Goal: Task Accomplishment & Management: Manage account settings

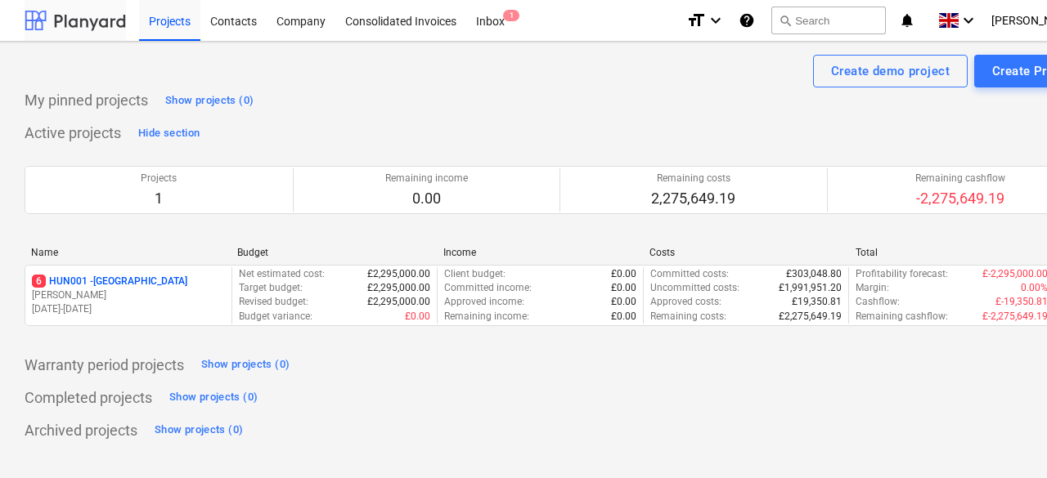
click at [57, 17] on div at bounding box center [75, 20] width 101 height 41
click at [1035, 23] on span "[PERSON_NAME]" at bounding box center [1032, 20] width 82 height 13
click at [1015, 27] on div at bounding box center [523, 239] width 1047 height 478
click at [978, 27] on icon "keyboard_arrow_down" at bounding box center [968, 21] width 20 height 20
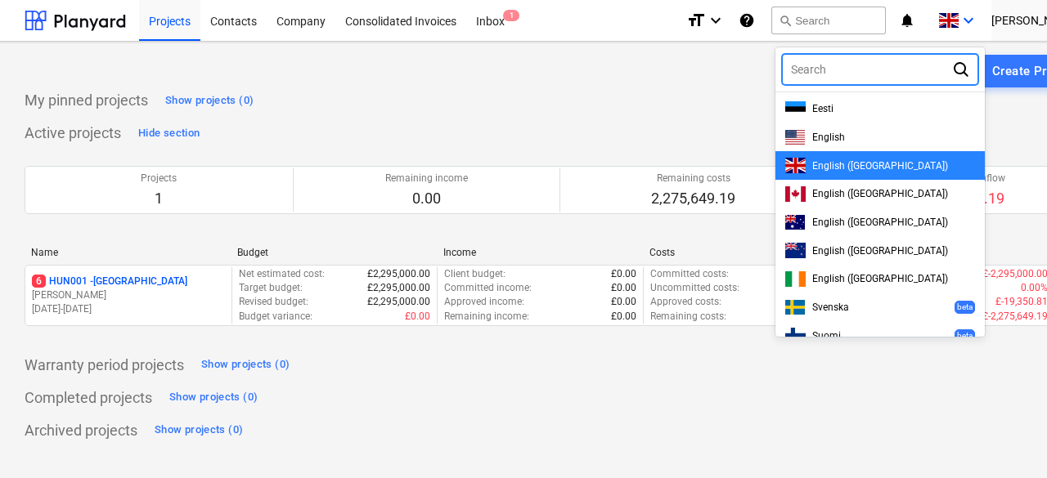
click at [1015, 27] on div at bounding box center [523, 239] width 1047 height 478
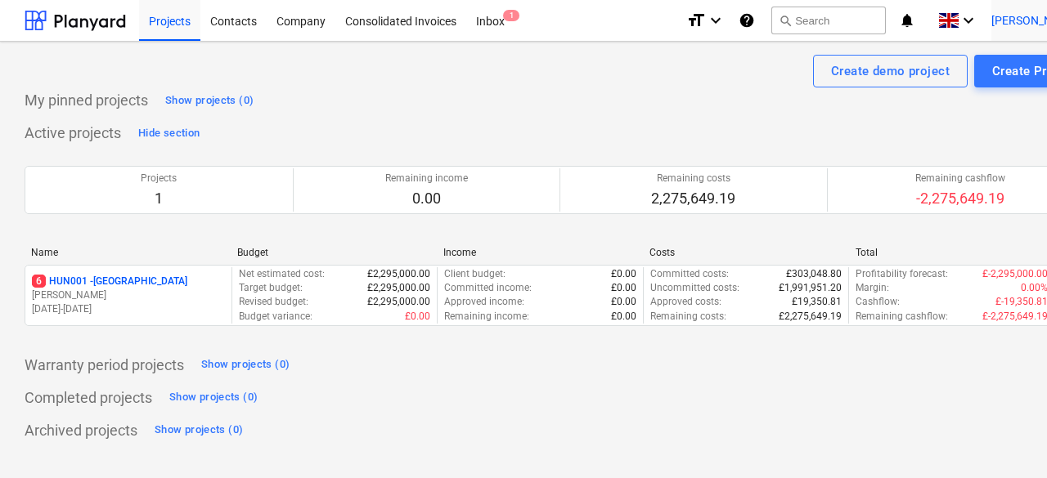
click at [1046, 22] on span "[PERSON_NAME]" at bounding box center [1032, 20] width 82 height 13
click at [1026, 87] on div "Log out" at bounding box center [1045, 90] width 98 height 26
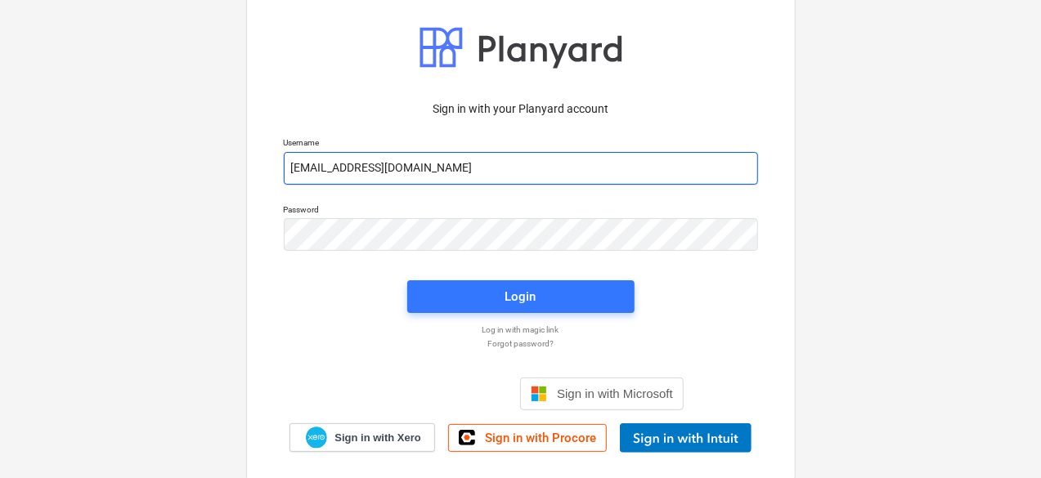
click at [465, 164] on input "[EMAIL_ADDRESS][DOMAIN_NAME]" at bounding box center [521, 168] width 474 height 33
click at [341, 171] on input "[EMAIL_ADDRESS][DOMAIN_NAME]" at bounding box center [521, 168] width 474 height 33
drag, startPoint x: 420, startPoint y: 172, endPoint x: 268, endPoint y: 159, distance: 152.6
click at [268, 159] on div "Sign in with your Planyard account Username [EMAIL_ADDRESS][DOMAIN_NAME] Passwo…" at bounding box center [520, 218] width 549 height 523
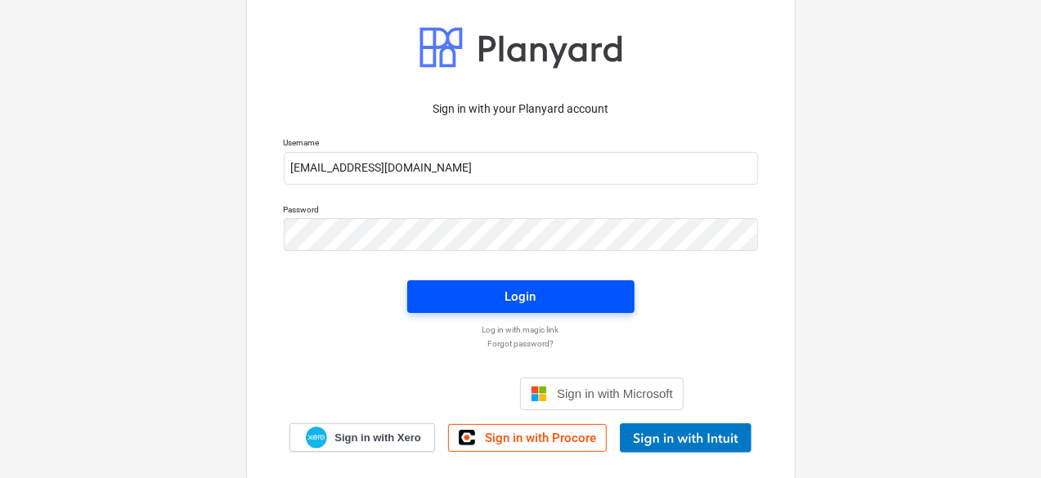
click at [473, 284] on button "Login" at bounding box center [520, 296] width 227 height 33
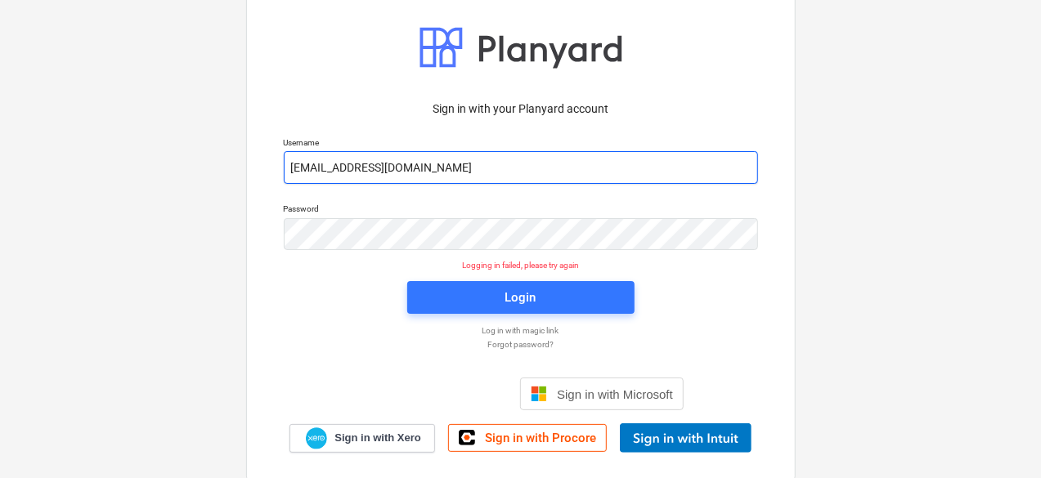
click at [401, 176] on input "[EMAIL_ADDRESS][DOMAIN_NAME]" at bounding box center [521, 167] width 474 height 33
click at [360, 171] on input "[EMAIL_ADDRESS][DOMAIN_NAME]" at bounding box center [521, 167] width 474 height 33
type input "[EMAIL_ADDRESS][DOMAIN_NAME]"
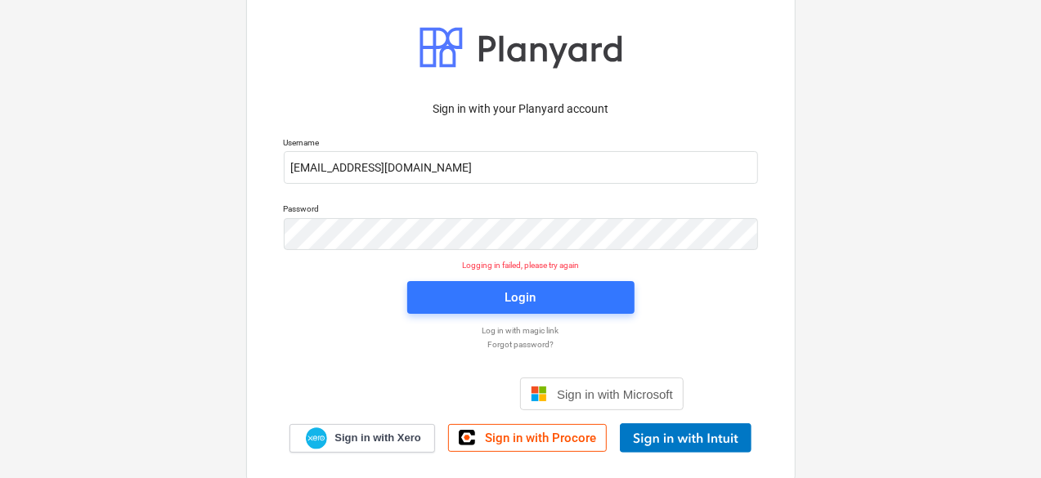
click at [536, 348] on p "Forgot password?" at bounding box center [521, 344] width 491 height 11
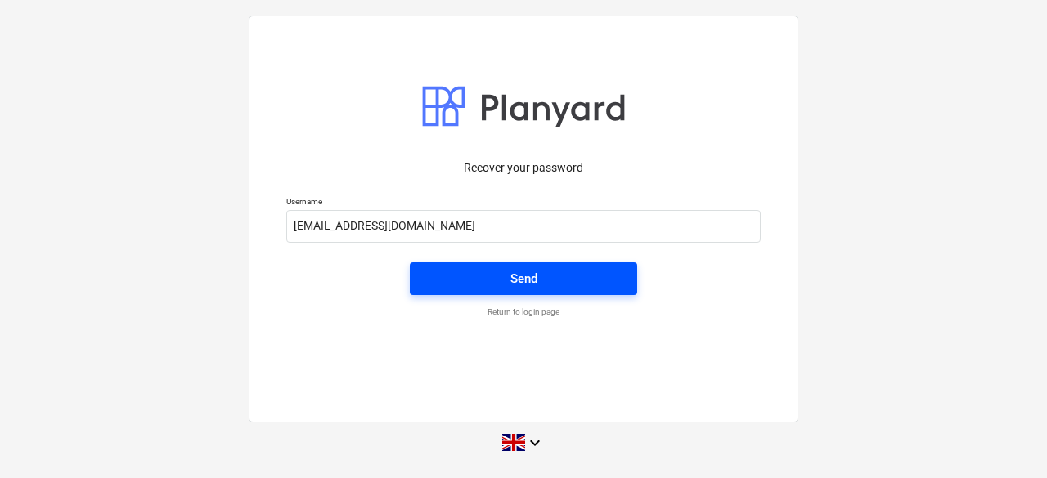
click at [549, 277] on span "Send" at bounding box center [523, 278] width 188 height 21
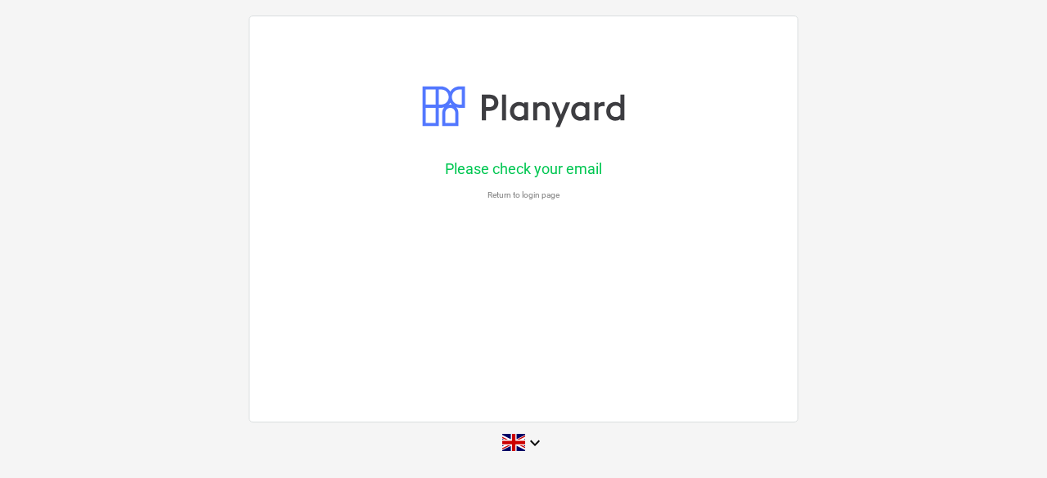
click at [513, 194] on p "Return to login page" at bounding box center [523, 195] width 491 height 11
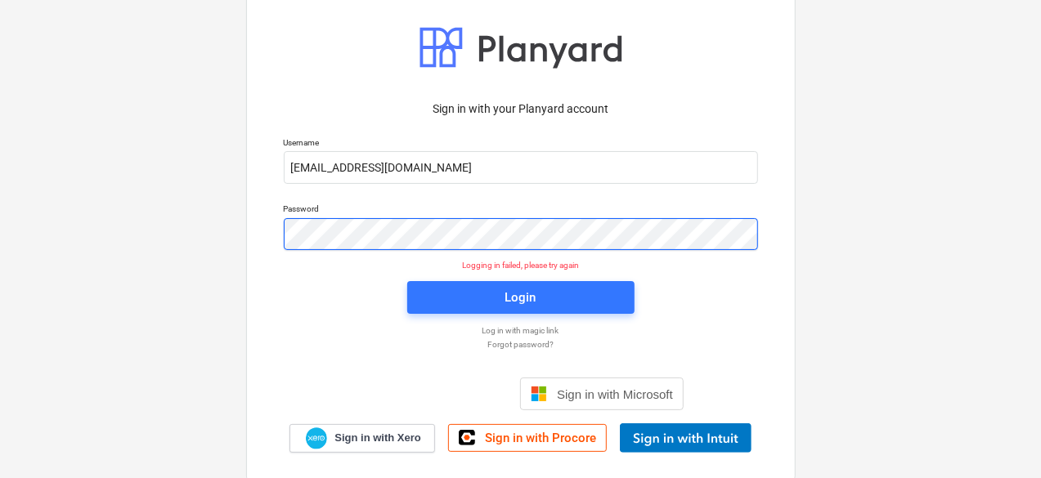
click at [186, 219] on div "Sign in with your Planyard account Username [EMAIL_ADDRESS][DOMAIN_NAME] Passwo…" at bounding box center [520, 239] width 1041 height 591
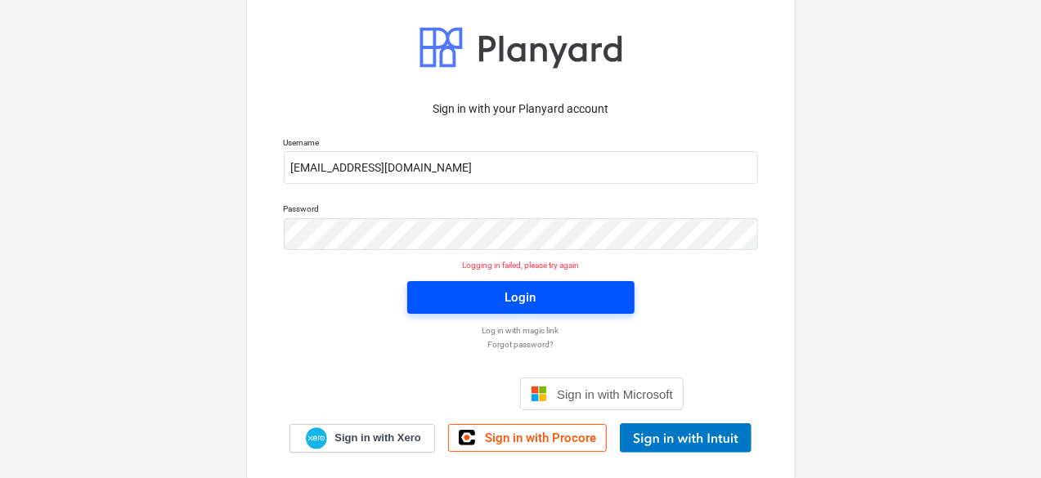
click at [446, 296] on span "Login" at bounding box center [521, 297] width 188 height 21
